Goal: Task Accomplishment & Management: Complete application form

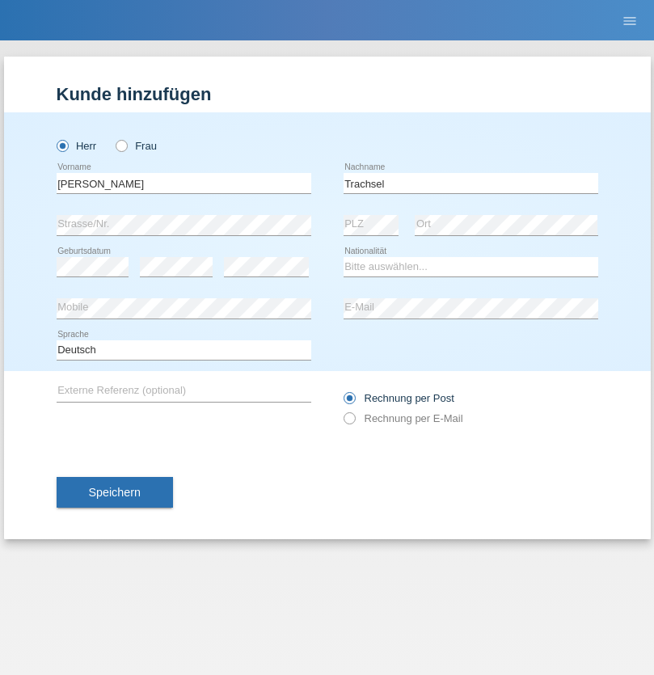
type input "Trachsel"
select select "CH"
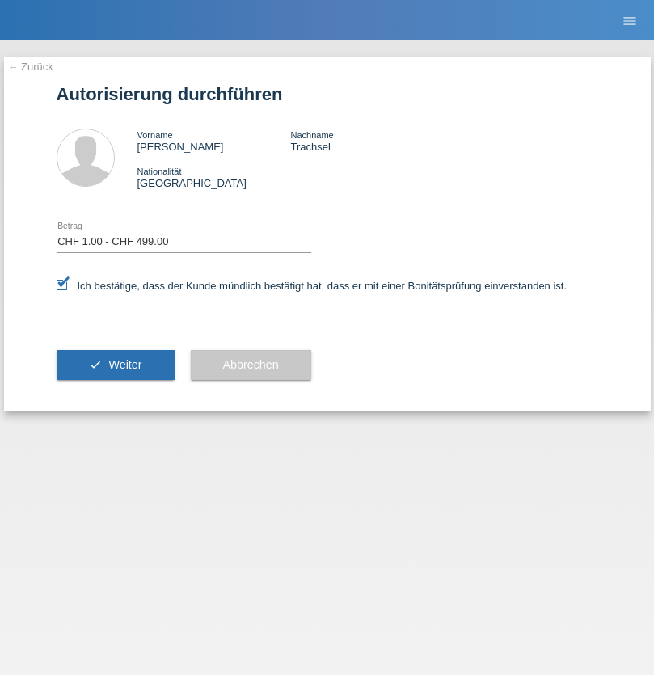
select select "1"
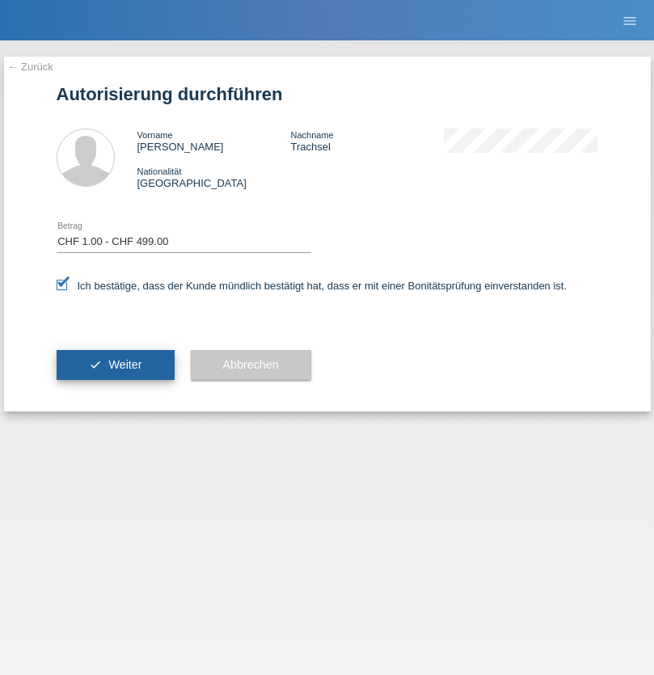
click at [115, 365] on span "Weiter" at bounding box center [124, 364] width 33 height 13
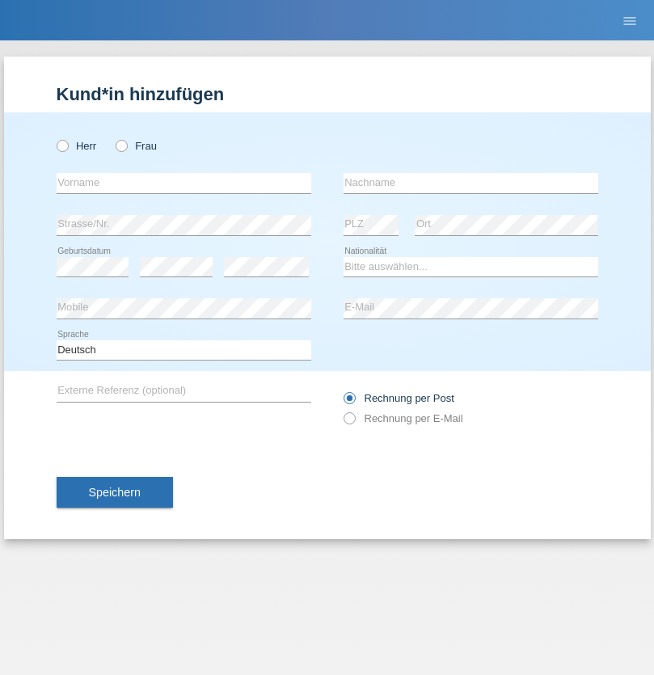
radio input "true"
click at [184, 183] on input "text" at bounding box center [184, 183] width 255 height 20
type input "[PERSON_NAME]"
click at [471, 183] on input "text" at bounding box center [471, 183] width 255 height 20
type input "Mehmedi"
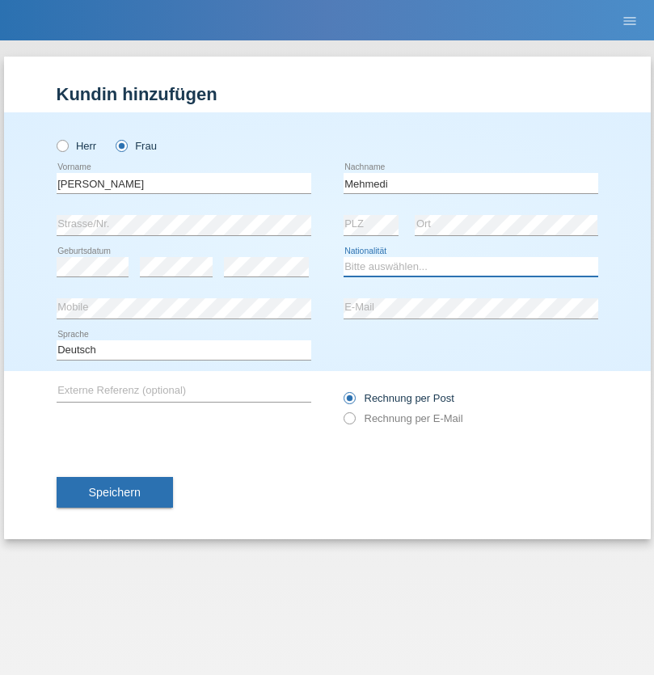
select select "IT"
select select "C"
select select "05"
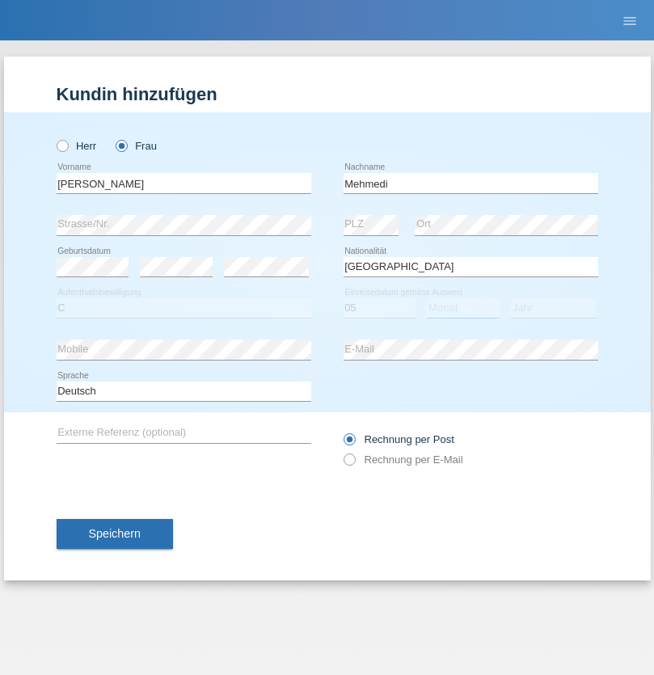
select select "04"
select select "2016"
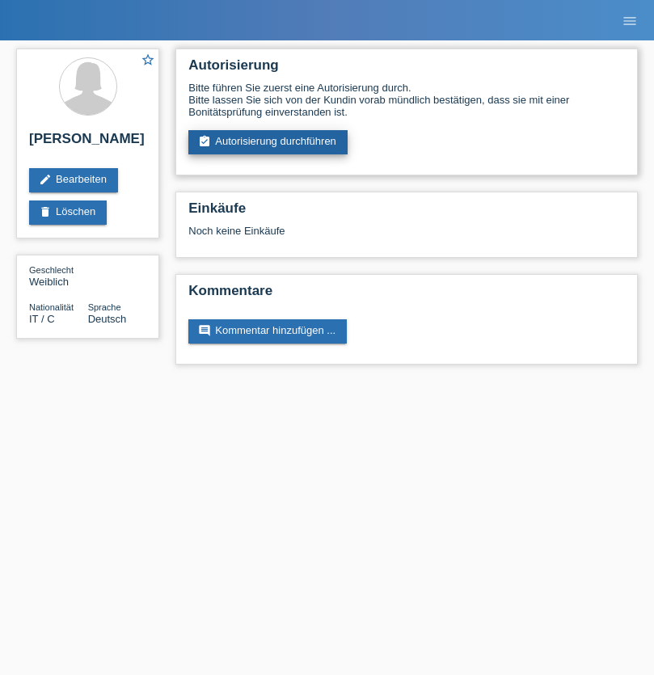
click at [268, 142] on link "assignment_turned_in Autorisierung durchführen" at bounding box center [267, 142] width 159 height 24
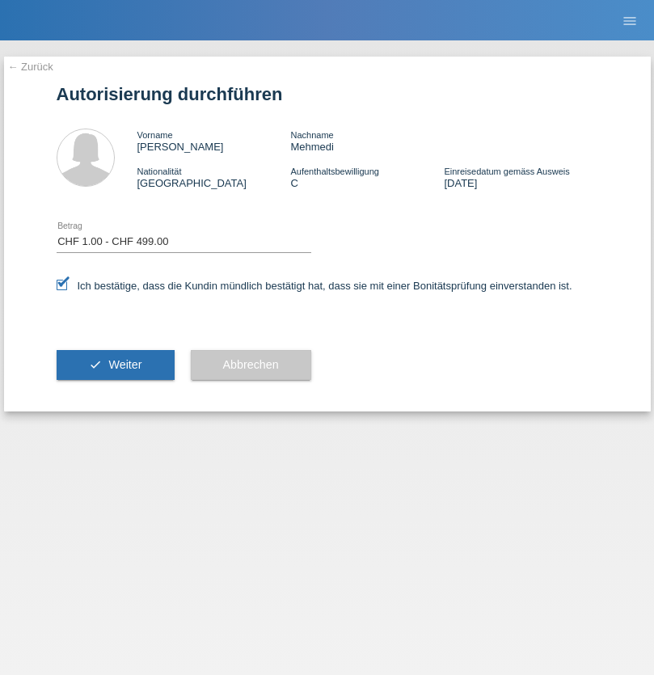
select select "1"
click at [115, 365] on span "Weiter" at bounding box center [124, 364] width 33 height 13
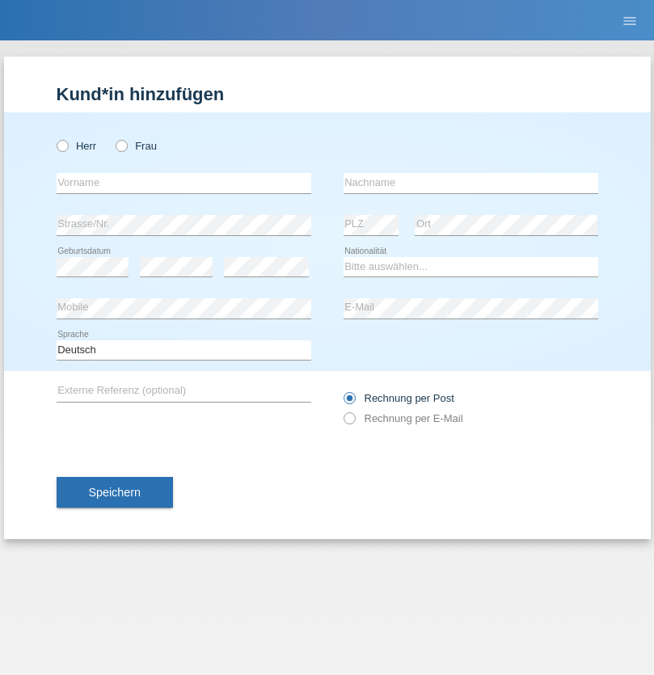
radio input "true"
click at [184, 183] on input "text" at bounding box center [184, 183] width 255 height 20
type input "Shanas"
click at [471, 183] on input "text" at bounding box center [471, 183] width 255 height 20
type input "Baranati"
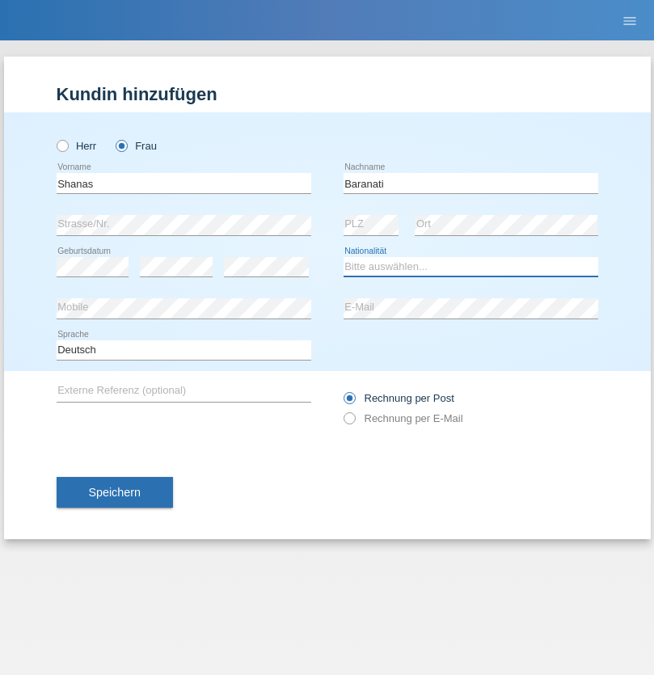
select select "IT"
select select "C"
select select "05"
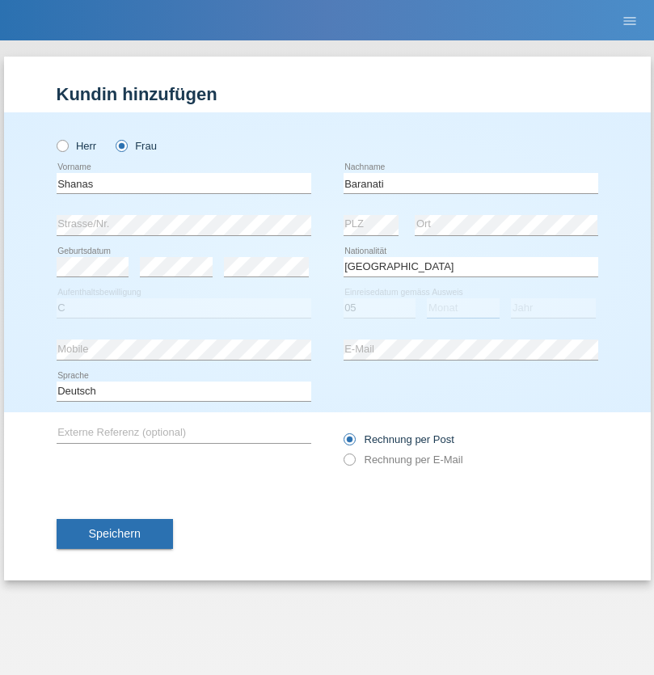
select select "04"
select select "2016"
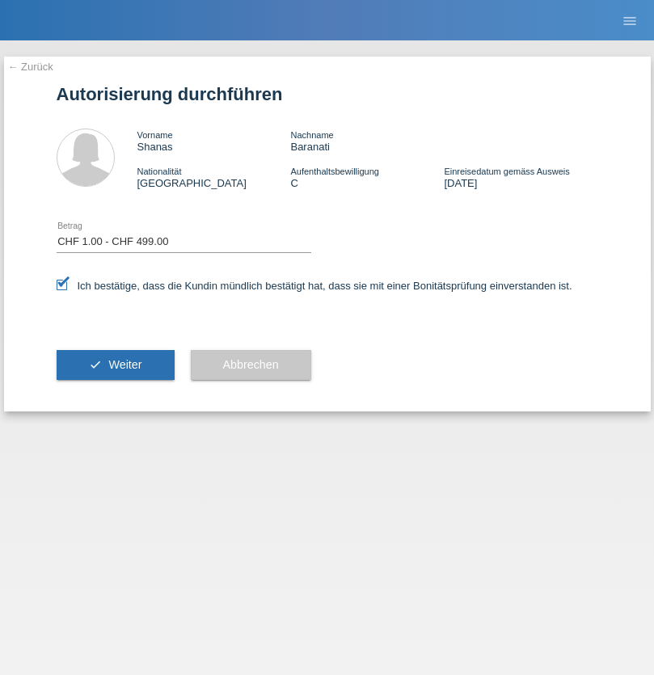
select select "1"
click at [115, 365] on span "Weiter" at bounding box center [124, 364] width 33 height 13
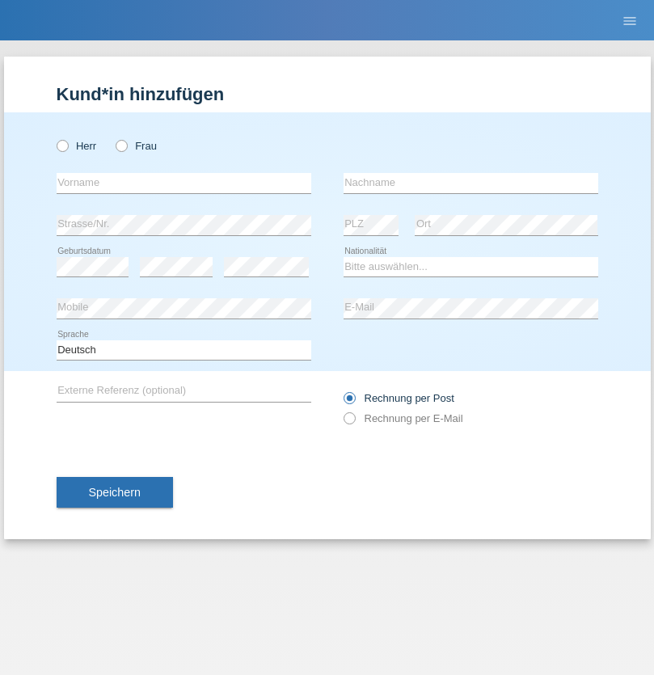
radio input "true"
click at [184, 183] on input "text" at bounding box center [184, 183] width 255 height 20
type input "Guy-junior"
click at [471, 183] on input "text" at bounding box center [471, 183] width 255 height 20
type input "massamba"
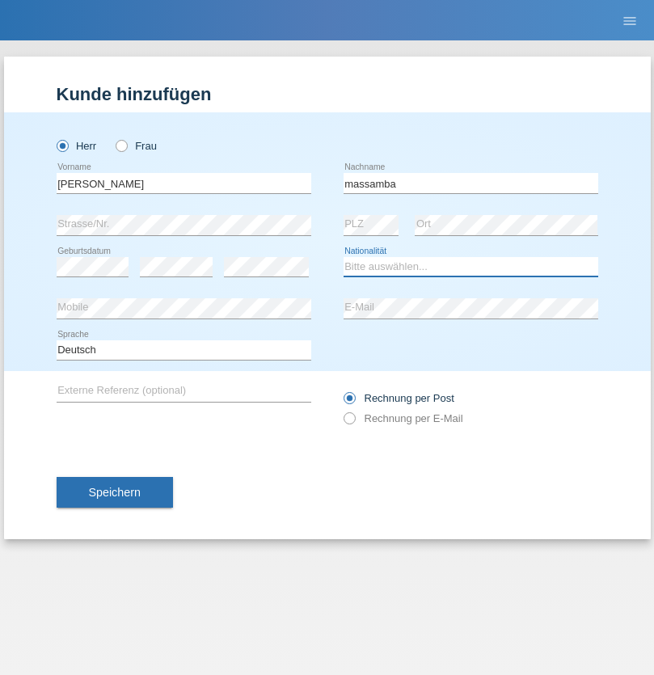
select select "CH"
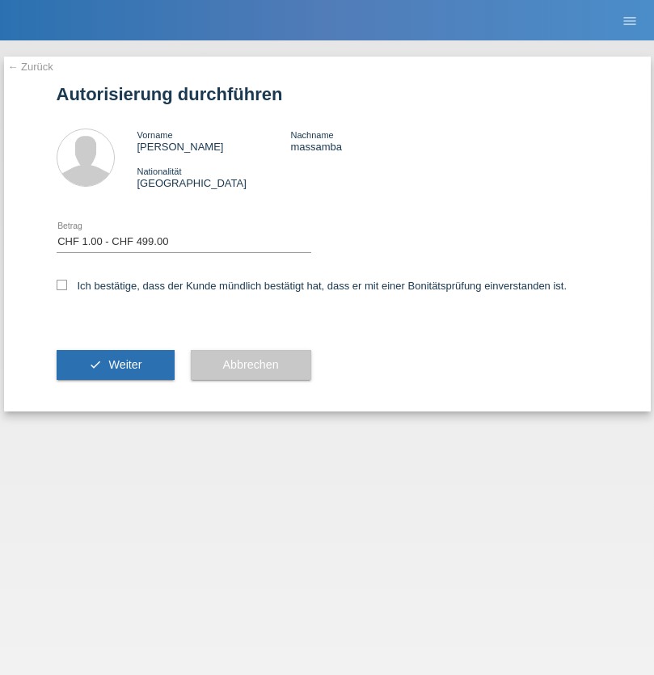
select select "1"
checkbox input "true"
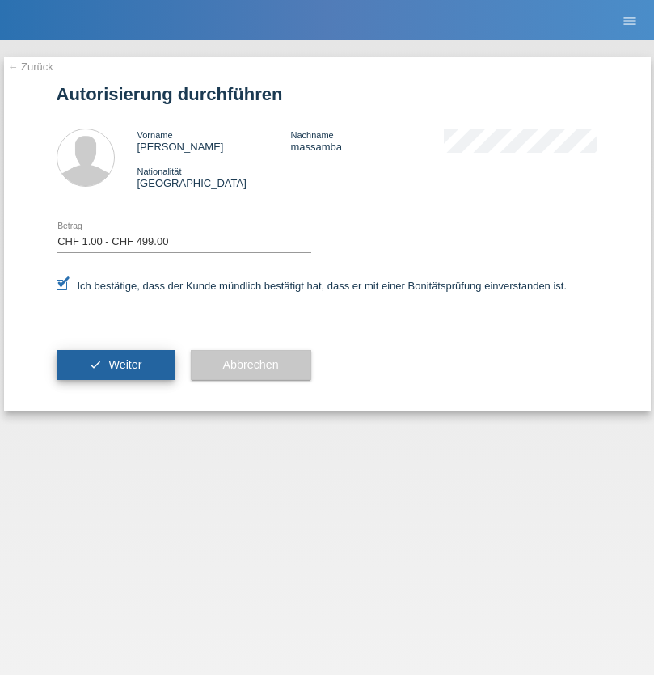
click at [115, 365] on span "Weiter" at bounding box center [124, 364] width 33 height 13
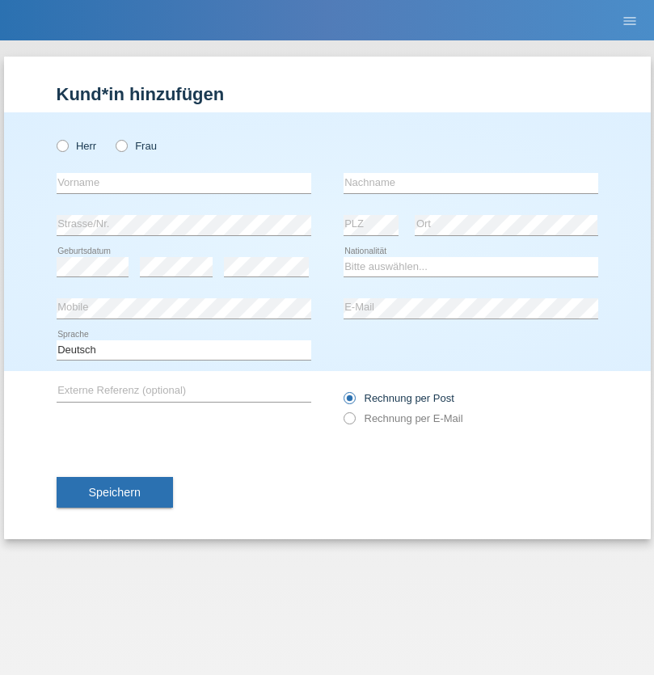
radio input "true"
click at [184, 183] on input "text" at bounding box center [184, 183] width 255 height 20
type input "zoe"
click at [471, 183] on input "text" at bounding box center [471, 183] width 255 height 20
type input "[PERSON_NAME]"
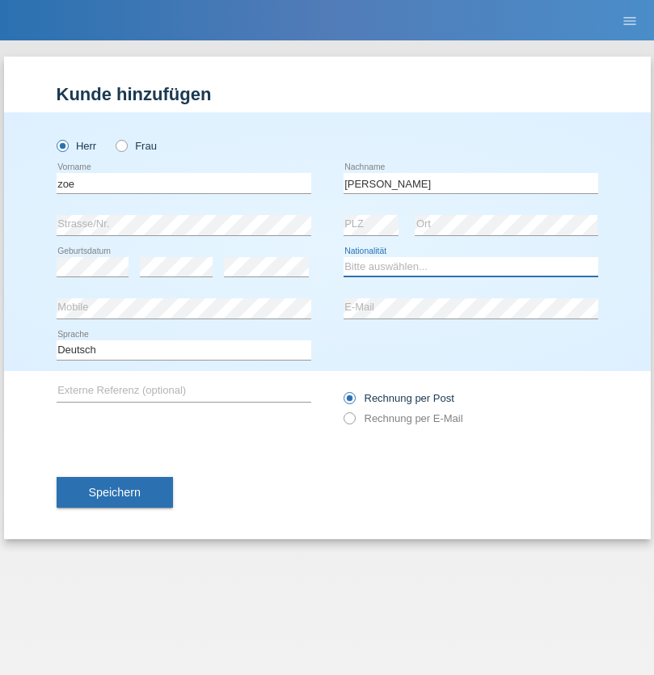
select select "CH"
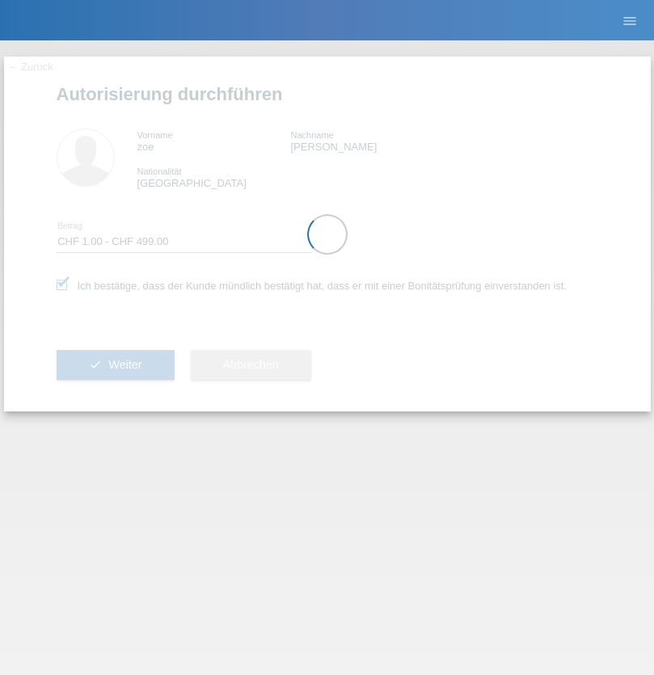
select select "1"
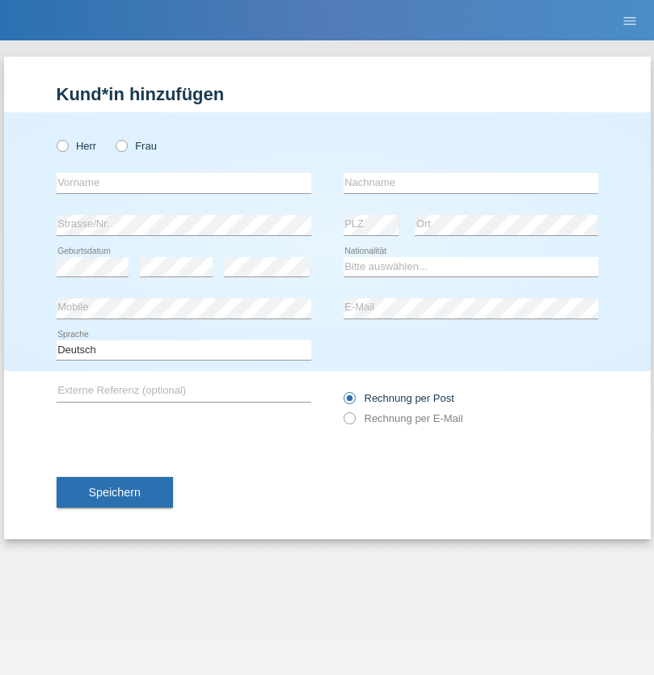
radio input "true"
click at [184, 183] on input "text" at bounding box center [184, 183] width 255 height 20
type input "Enver"
click at [471, 183] on input "text" at bounding box center [471, 183] width 255 height 20
type input "Ajeti"
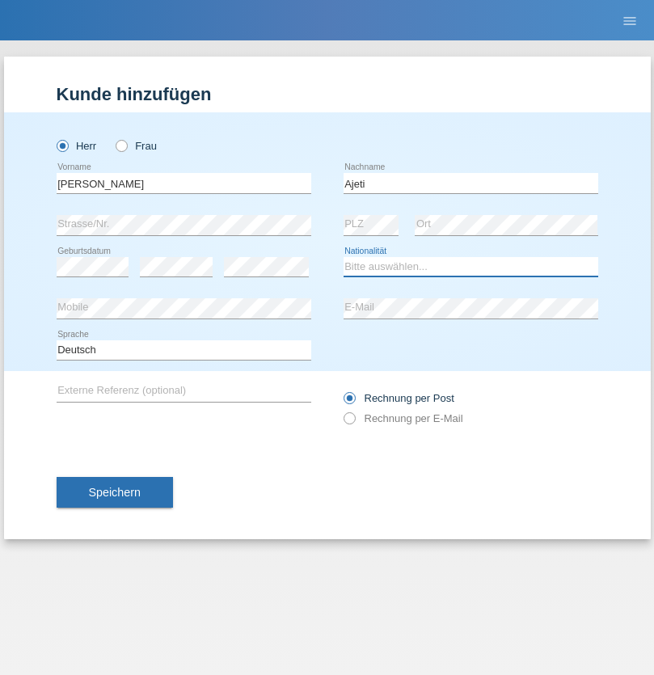
select select "CH"
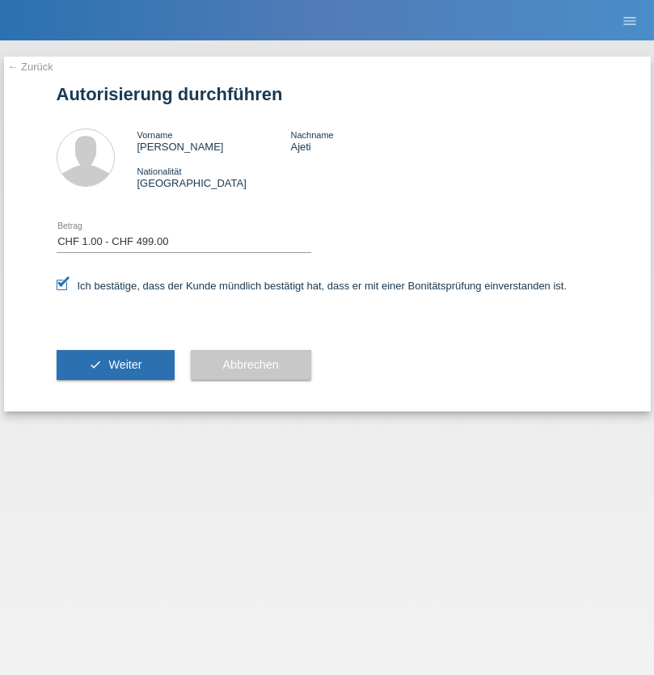
select select "1"
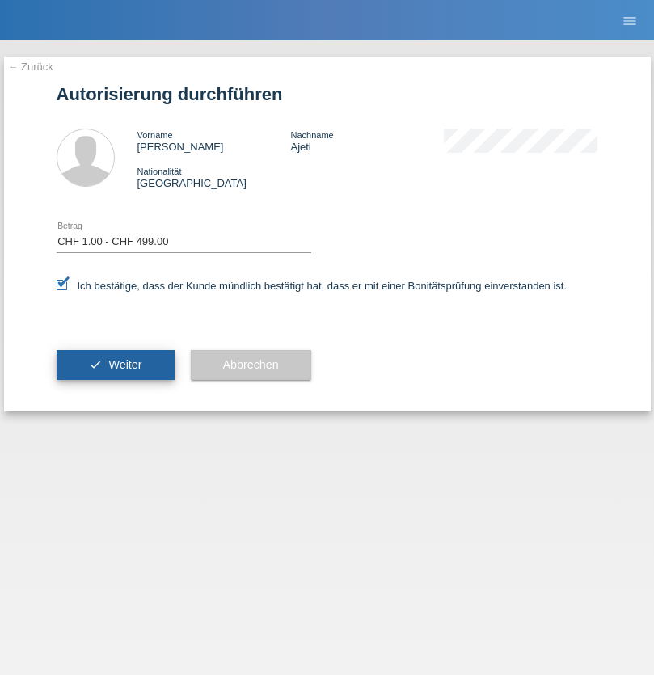
click at [115, 365] on span "Weiter" at bounding box center [124, 364] width 33 height 13
